Goal: Task Accomplishment & Management: Use online tool/utility

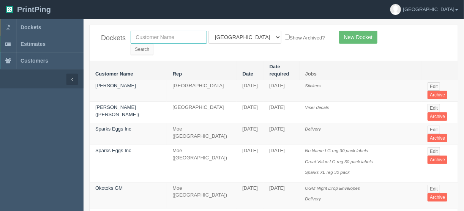
click at [167, 38] on input "text" at bounding box center [169, 37] width 76 height 13
type input "prairie"
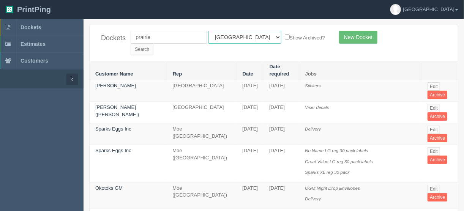
click at [243, 39] on select "All Users [PERSON_NAME] Test 1 [PERSON_NAME] [PERSON_NAME] [PERSON_NAME] France…" at bounding box center [245, 37] width 73 height 13
select select
click at [209, 31] on select "All Users [PERSON_NAME] Test 1 [PERSON_NAME] [PERSON_NAME] [PERSON_NAME] France…" at bounding box center [245, 37] width 73 height 13
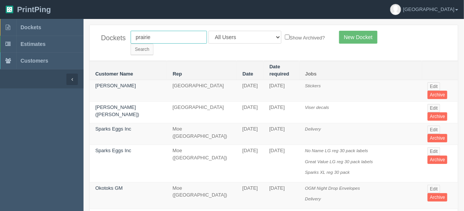
click at [156, 37] on input "prairie" at bounding box center [169, 37] width 76 height 13
type input "prairie mar"
click at [153, 44] on input "Search" at bounding box center [142, 49] width 23 height 11
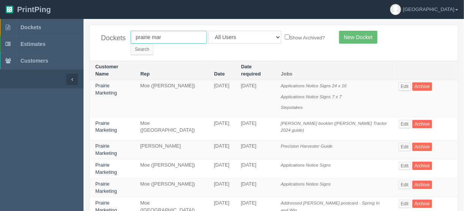
drag, startPoint x: 175, startPoint y: 38, endPoint x: 182, endPoint y: 85, distance: 48.4
click at [102, 42] on div "Dockets [GEOGRAPHIC_DATA] All Users [PERSON_NAME] Test 1 [PERSON_NAME] [PERSON_…" at bounding box center [274, 43] width 368 height 36
type input "[GEOGRAPHIC_DATA]"
click at [153, 44] on input "Search" at bounding box center [142, 49] width 23 height 11
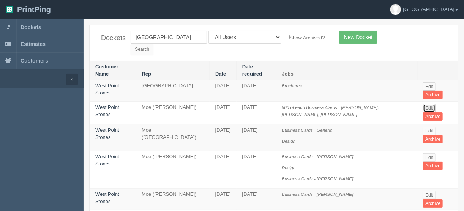
click at [428, 104] on link "Edit" at bounding box center [429, 108] width 13 height 8
click at [427, 104] on link "Edit" at bounding box center [429, 108] width 13 height 8
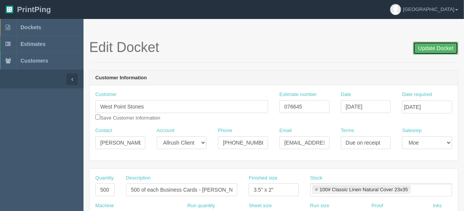
click at [432, 49] on input "Update Docket" at bounding box center [435, 48] width 45 height 13
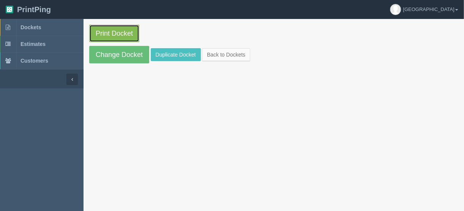
click at [111, 31] on link "Print Docket" at bounding box center [114, 33] width 50 height 17
